Goal: Transaction & Acquisition: Download file/media

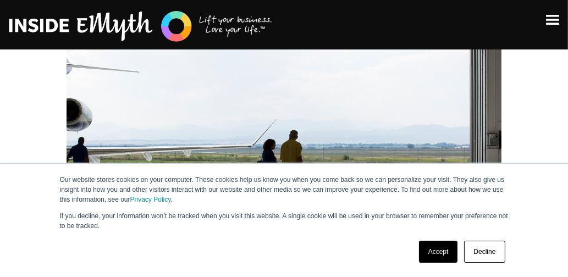
click at [498, 255] on link "Decline" at bounding box center [484, 252] width 41 height 22
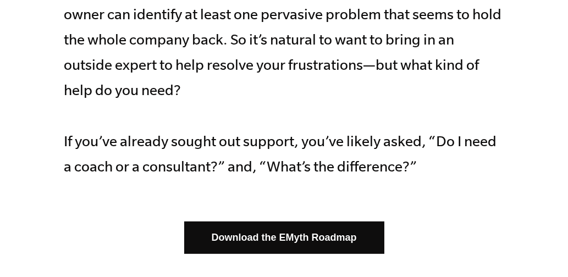
scroll to position [550, 0]
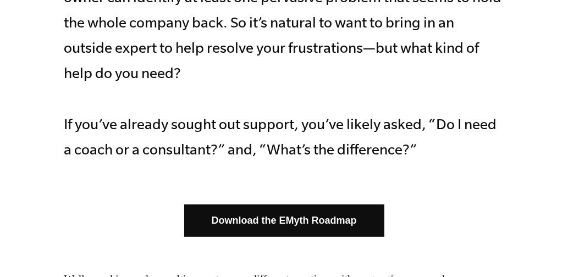
click at [294, 205] on link "Download the EMyth Roadmap" at bounding box center [284, 221] width 200 height 32
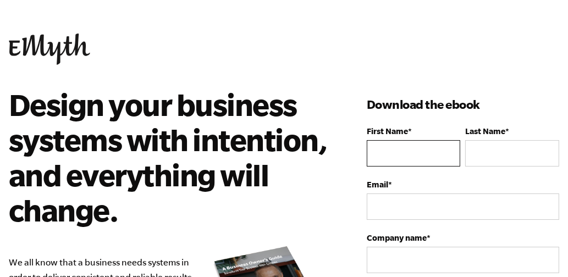
click at [381, 154] on input "First Name *" at bounding box center [414, 153] width 94 height 26
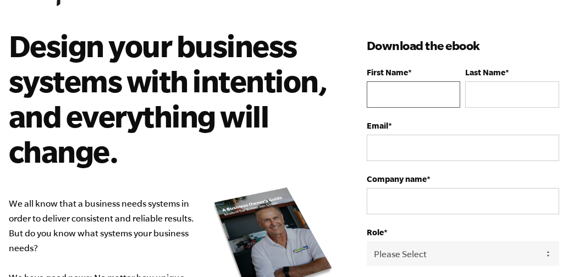
scroll to position [73, 0]
